Goal: Navigation & Orientation: Understand site structure

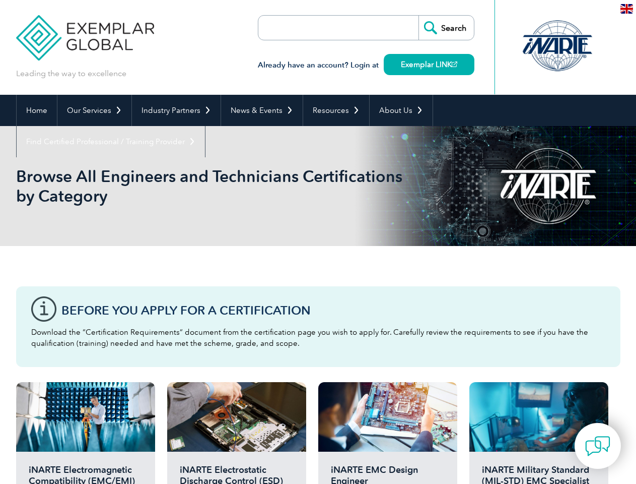
click at [318, 242] on div "Browse All Engineers and Technicians Certifications by Category" at bounding box center [318, 186] width 605 height 120
click at [94, 110] on link "Our Services" at bounding box center [94, 110] width 74 height 31
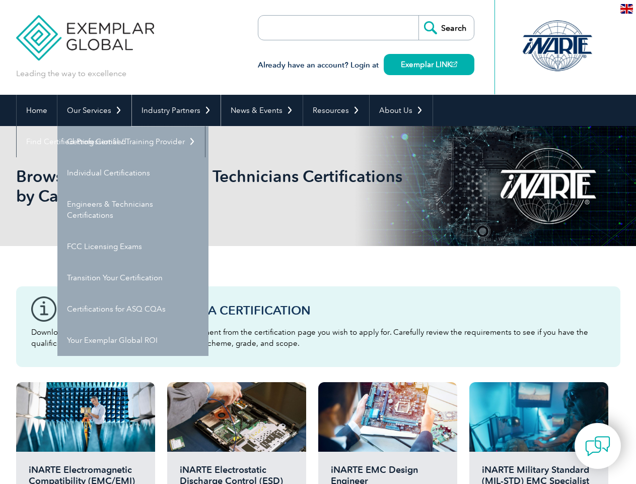
click at [174, 110] on link "Industry Partners" at bounding box center [176, 110] width 89 height 31
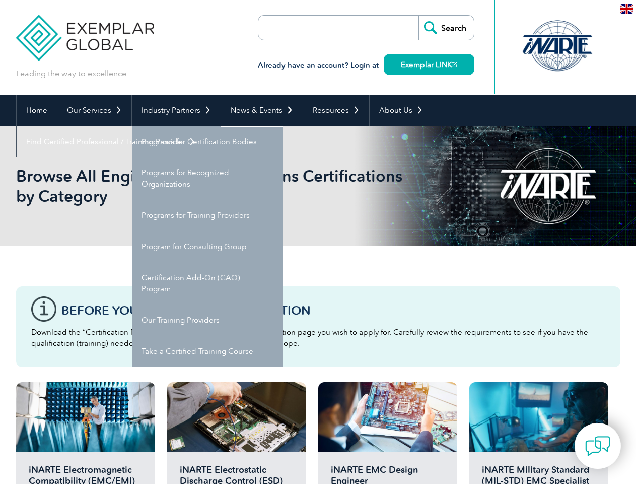
click at [259, 110] on link "News & Events" at bounding box center [262, 110] width 82 height 31
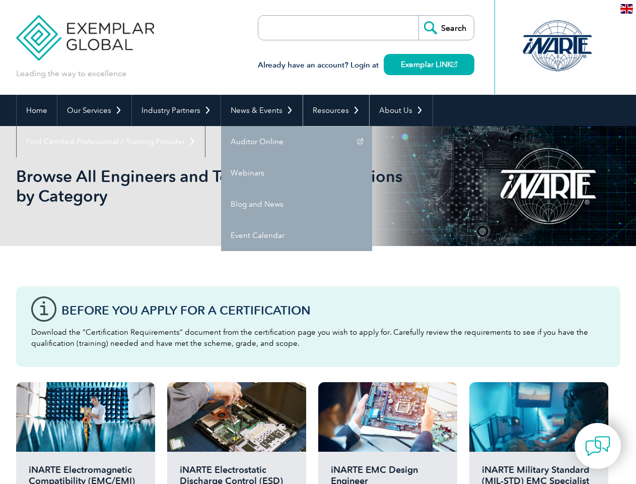
click at [332, 110] on link "Resources" at bounding box center [336, 110] width 66 height 31
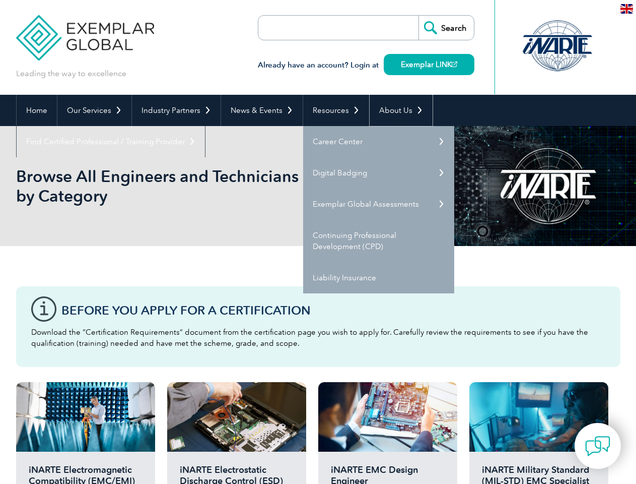
click at [396, 110] on link "About Us" at bounding box center [401, 110] width 63 height 31
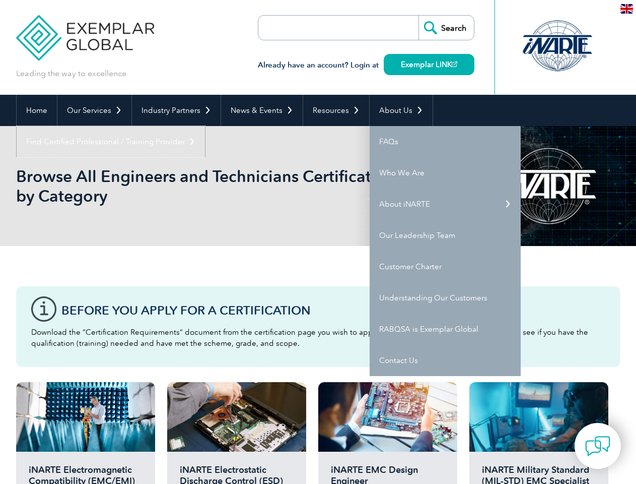
click at [205, 126] on link "Find Certified Professional / Training Provider" at bounding box center [111, 141] width 188 height 31
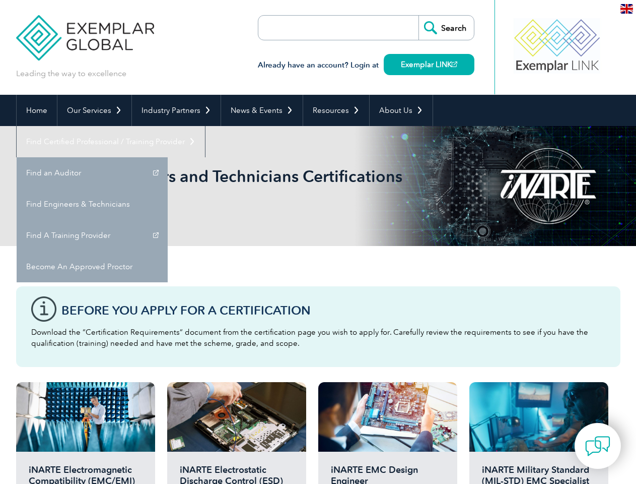
click at [598, 445] on img at bounding box center [597, 445] width 25 height 25
